Goal: Task Accomplishment & Management: Manage account settings

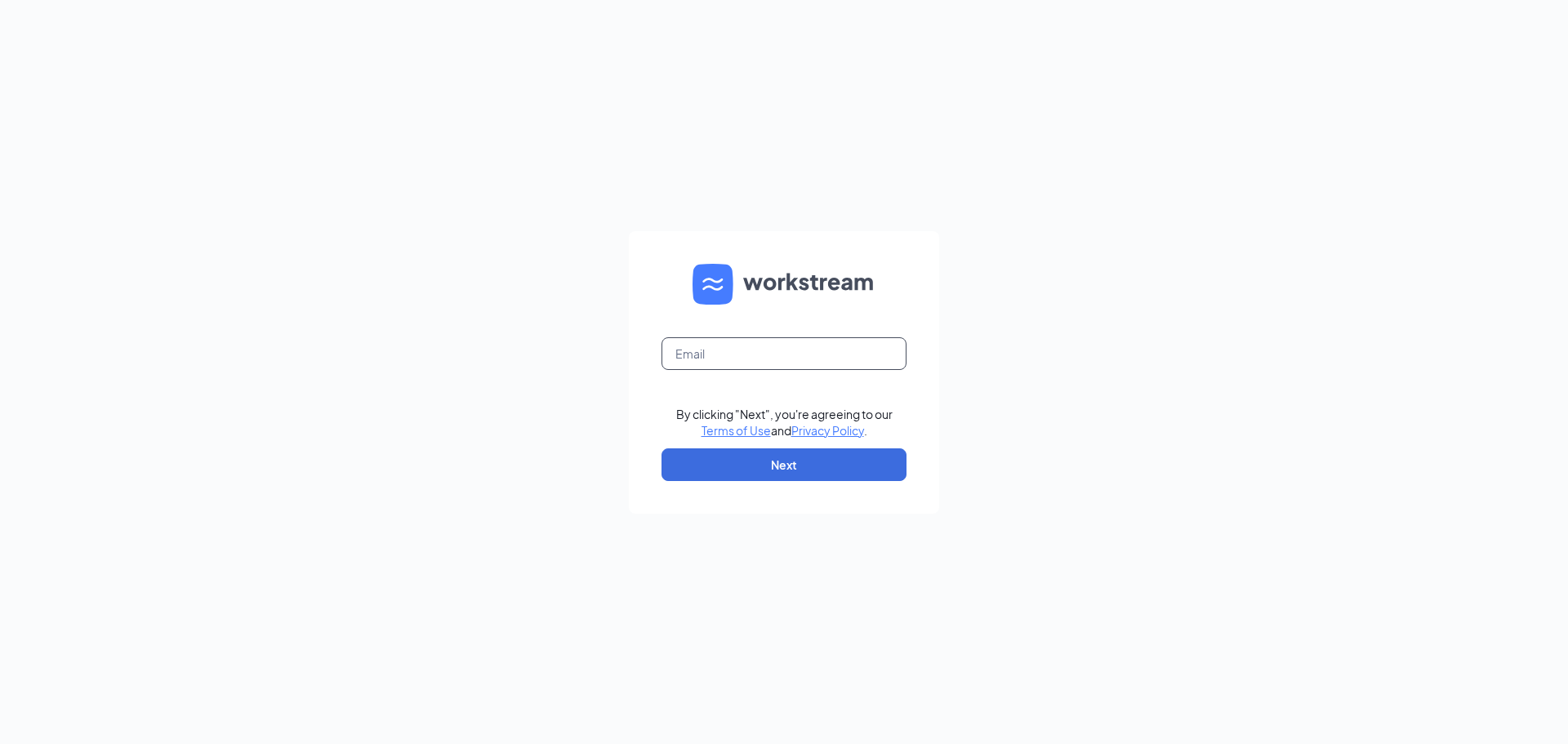
click at [730, 354] on input "text" at bounding box center [784, 354] width 245 height 33
type input "[EMAIL_ADDRESS][DOMAIN_NAME]"
click at [800, 468] on button "Next" at bounding box center [784, 464] width 245 height 33
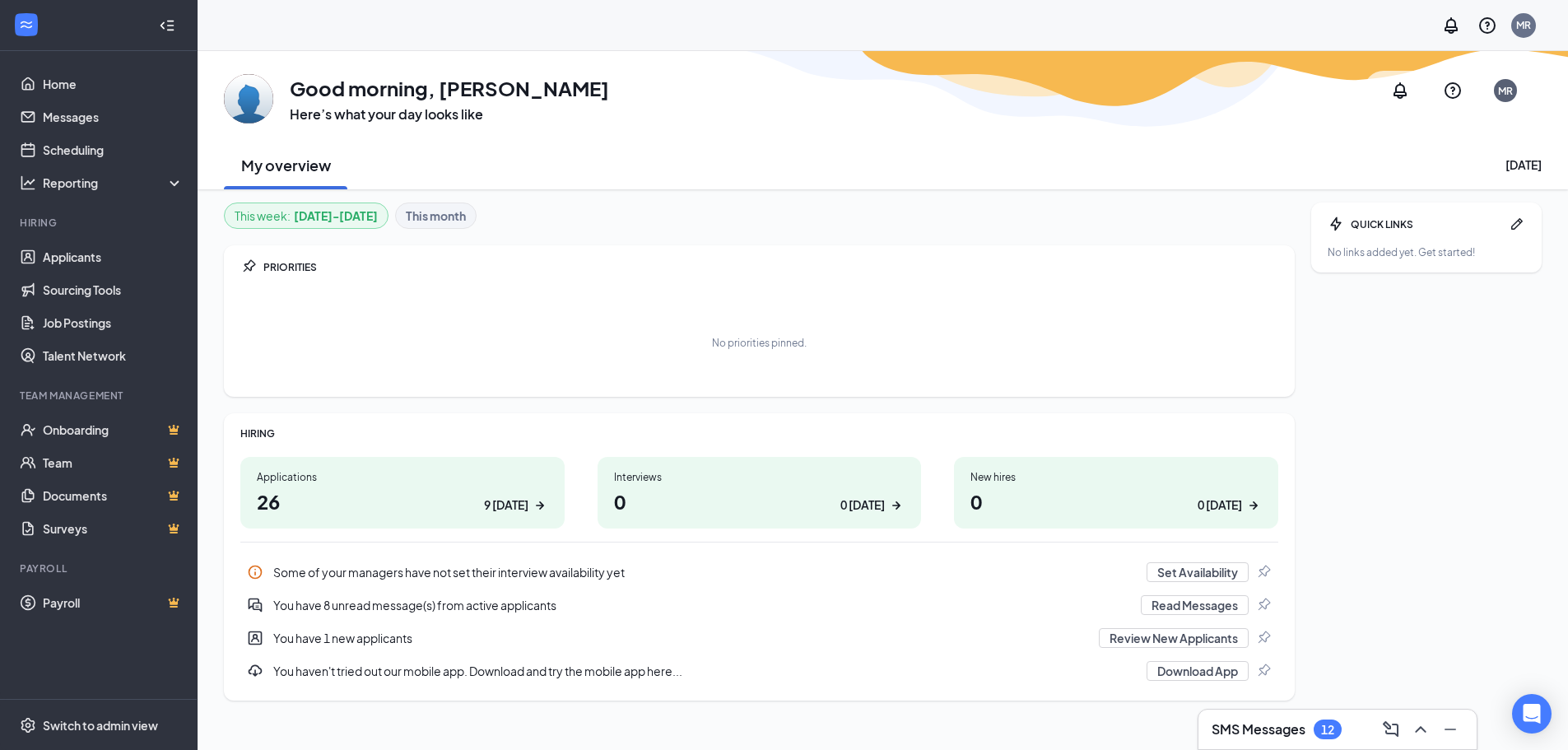
click at [295, 477] on div "Applications" at bounding box center [403, 476] width 291 height 14
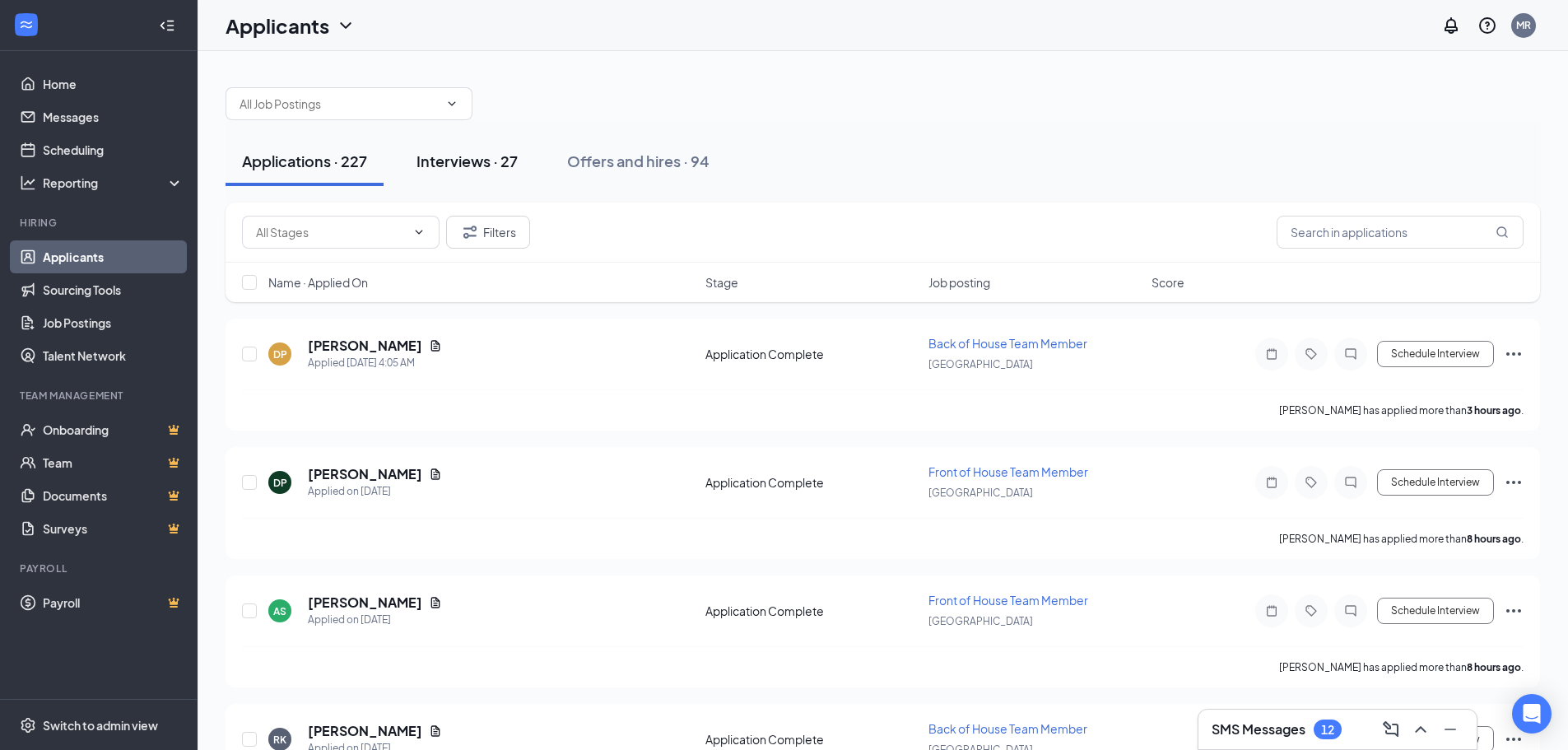
click at [479, 165] on div "Interviews · 27" at bounding box center [467, 161] width 101 height 21
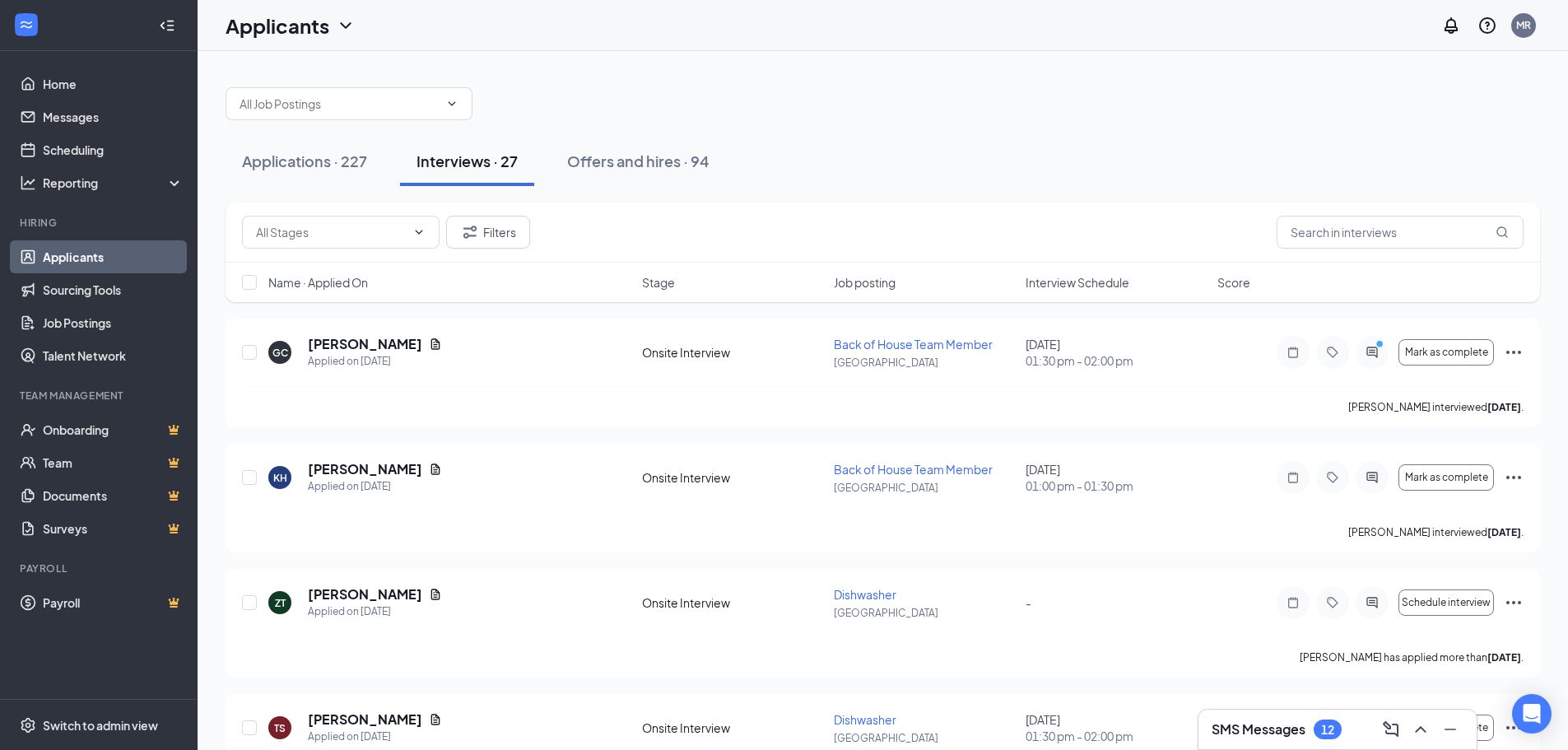
click at [842, 110] on div at bounding box center [883, 95] width 1315 height 50
